Goal: Transaction & Acquisition: Download file/media

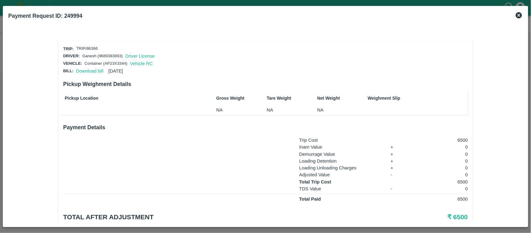
click at [94, 48] on p "TRIP/86366" at bounding box center [86, 49] width 21 height 6
copy p "86366"
click at [86, 68] on link "Download bill" at bounding box center [89, 70] width 27 height 5
click at [87, 69] on link "Download bill" at bounding box center [89, 70] width 27 height 5
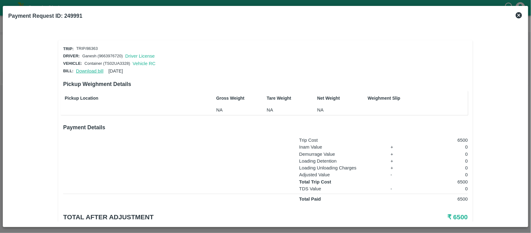
click at [83, 71] on link "Download bill" at bounding box center [89, 70] width 27 height 5
click at [80, 68] on link "Download bill" at bounding box center [89, 70] width 27 height 5
